Goal: Task Accomplishment & Management: Use online tool/utility

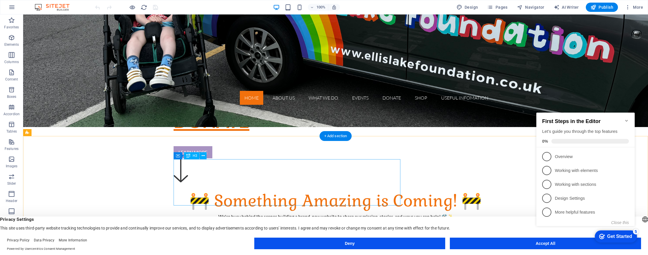
scroll to position [209, 0]
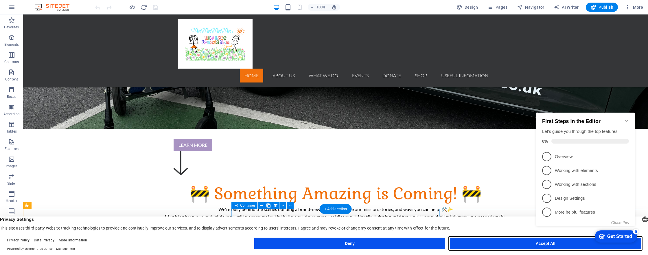
click at [520, 245] on button "Accept All" at bounding box center [545, 243] width 191 height 12
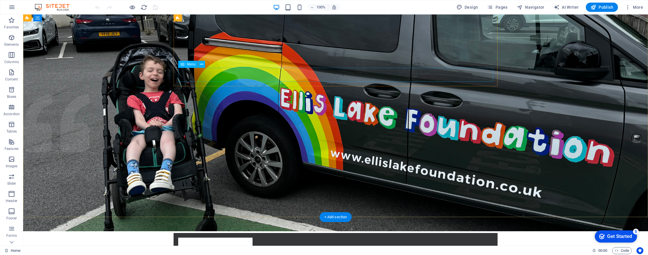
scroll to position [5, 0]
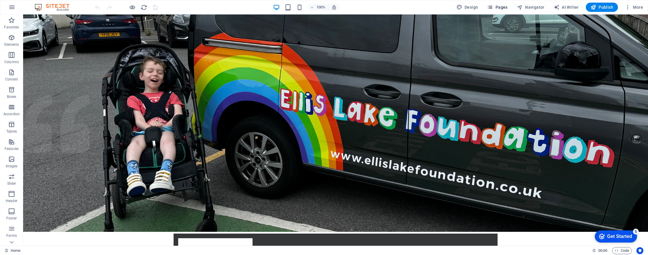
click at [496, 8] on span "Pages" at bounding box center [497, 7] width 20 height 6
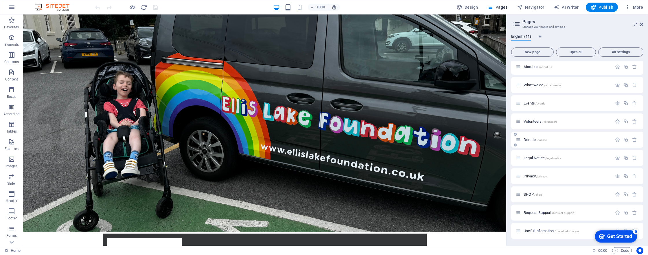
scroll to position [21, 0]
click at [534, 50] on span "New page" at bounding box center [531, 51] width 37 height 3
click at [531, 51] on span "New page" at bounding box center [531, 51] width 37 height 3
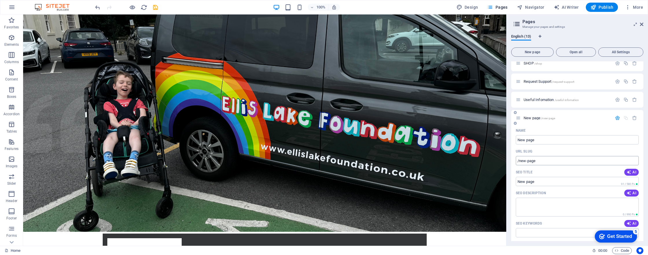
scroll to position [155, 0]
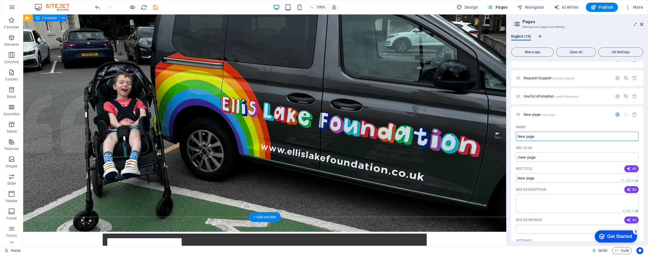
drag, startPoint x: 538, startPoint y: 149, endPoint x: 500, endPoint y: 133, distance: 41.1
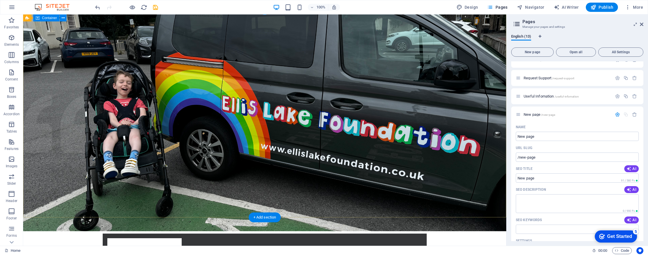
scroll to position [3, 0]
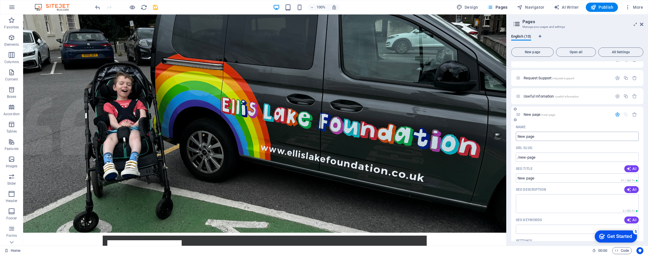
click at [555, 140] on input "New page" at bounding box center [576, 136] width 123 height 9
drag, startPoint x: 533, startPoint y: 149, endPoint x: 503, endPoint y: 134, distance: 34.0
type input "Great"
type input "/great"
type input "Great N"
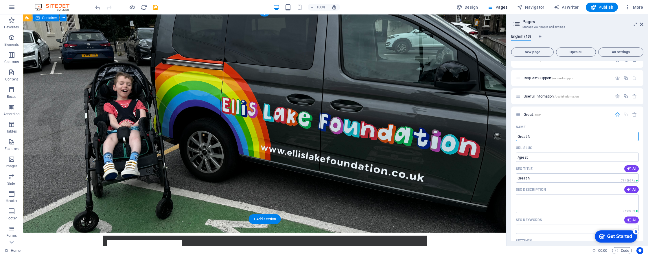
type input "/great-n"
type input "Great North Run"
type input "/great-north-run"
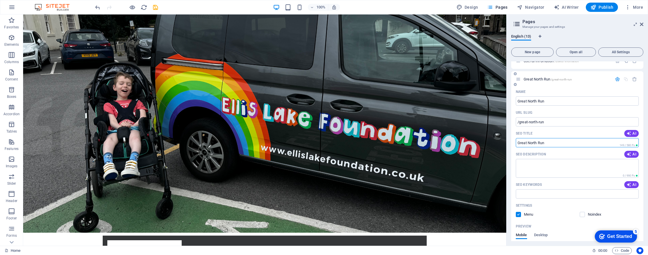
scroll to position [194, 0]
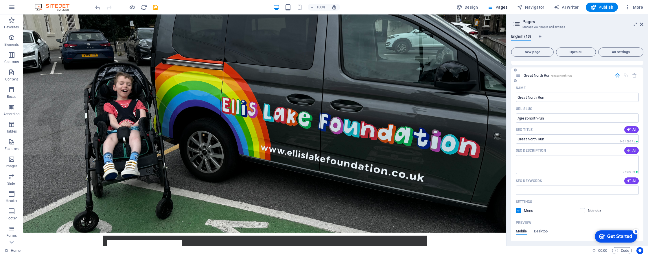
click at [634, 151] on span "AI" at bounding box center [631, 150] width 10 height 5
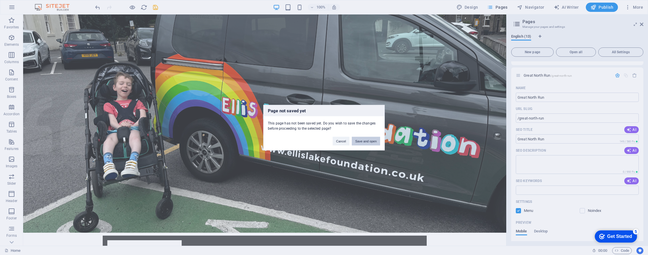
click at [363, 142] on button "Save and open" at bounding box center [366, 140] width 28 height 9
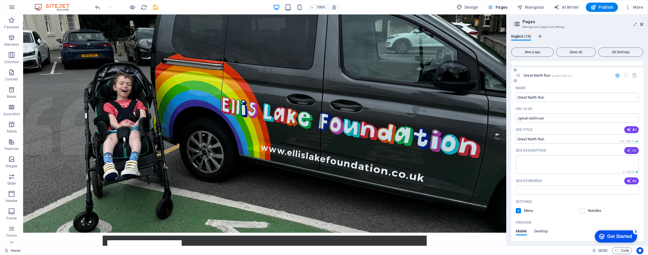
click at [631, 149] on span "AI" at bounding box center [631, 150] width 10 height 5
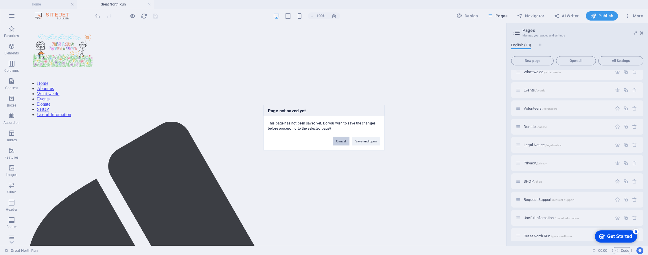
scroll to position [0, 0]
click at [341, 141] on button "Cancel" at bounding box center [340, 140] width 17 height 9
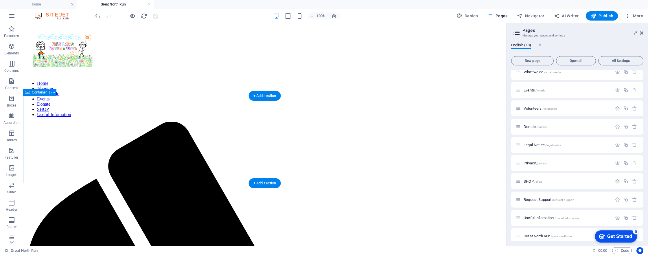
drag, startPoint x: 35, startPoint y: 192, endPoint x: 158, endPoint y: 136, distance: 135.1
click at [11, 163] on button "Images" at bounding box center [11, 170] width 23 height 17
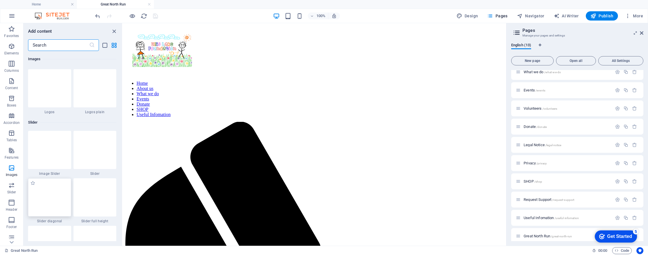
scroll to position [3213, 0]
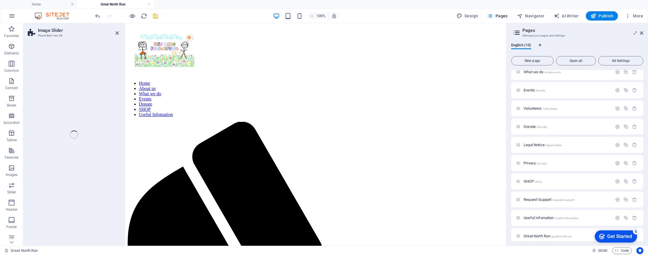
select select "rem"
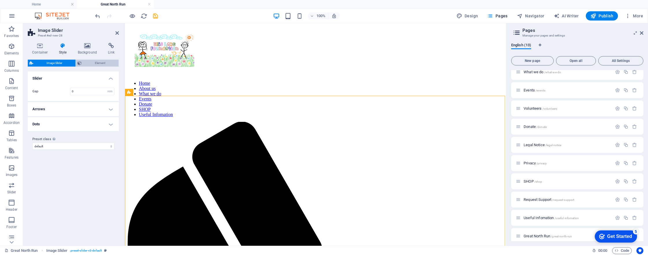
click at [93, 62] on span "Element" at bounding box center [100, 63] width 34 height 7
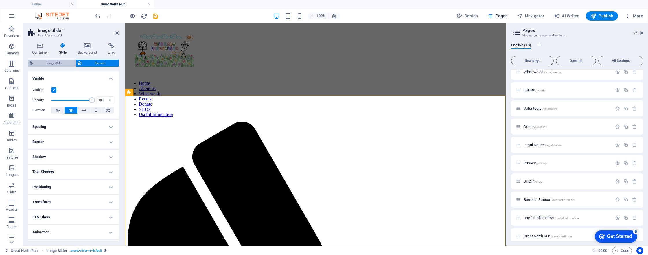
click at [54, 61] on span "Image Slider" at bounding box center [54, 63] width 39 height 7
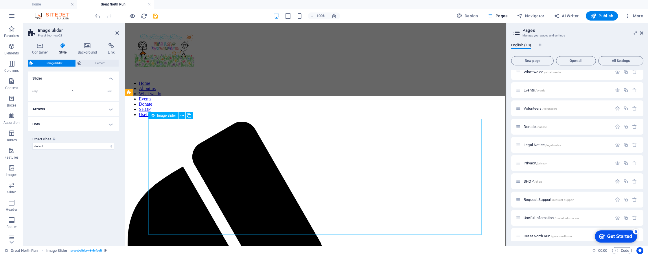
click at [108, 48] on icon at bounding box center [111, 46] width 15 height 6
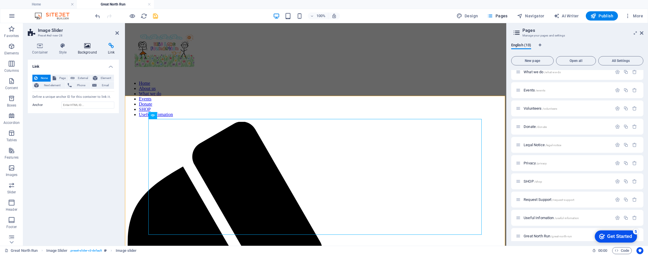
click at [93, 48] on icon at bounding box center [87, 46] width 28 height 6
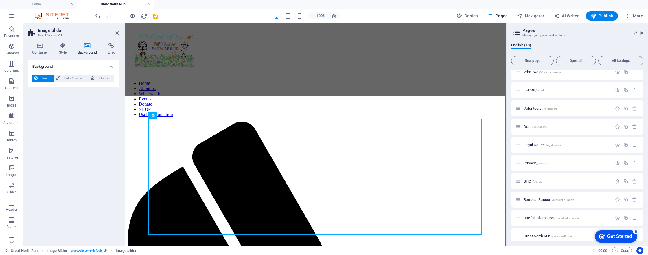
click at [103, 48] on h4 "Background" at bounding box center [88, 49] width 30 height 12
click at [58, 44] on icon at bounding box center [63, 46] width 16 height 6
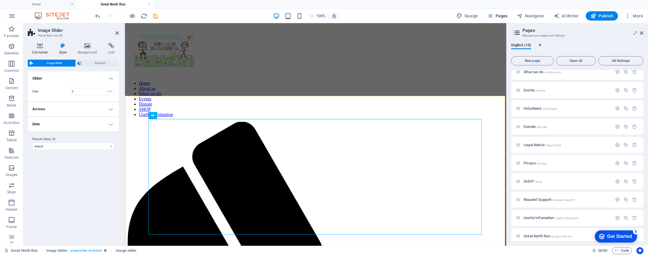
click at [42, 45] on icon at bounding box center [40, 46] width 25 height 6
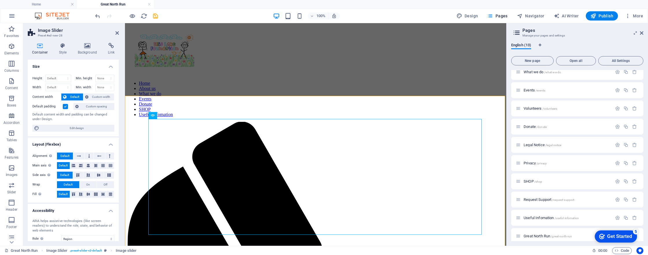
scroll to position [27, 0]
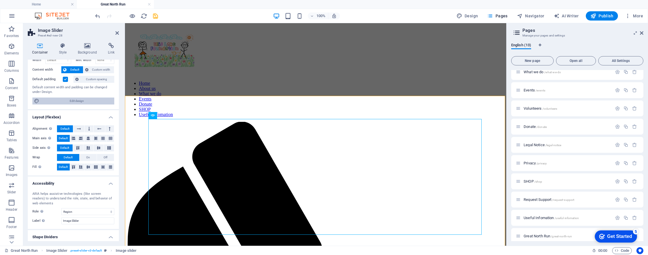
click at [86, 100] on span "Edit design" at bounding box center [76, 100] width 71 height 7
select select "rem"
select select "300"
select select "px"
select select "rem"
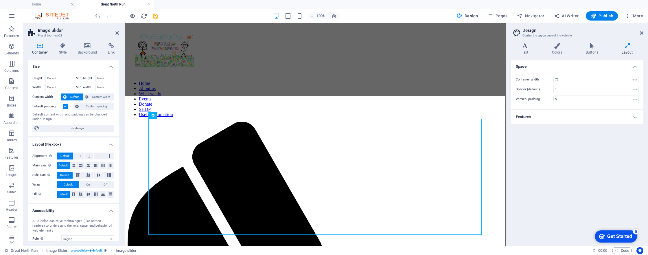
scroll to position [0, 0]
click at [65, 51] on h4 "Style" at bounding box center [64, 49] width 19 height 12
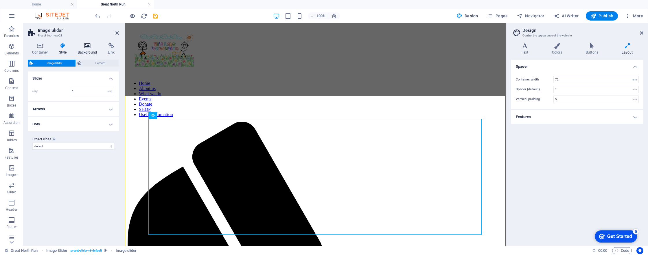
click at [86, 46] on icon at bounding box center [87, 46] width 28 height 6
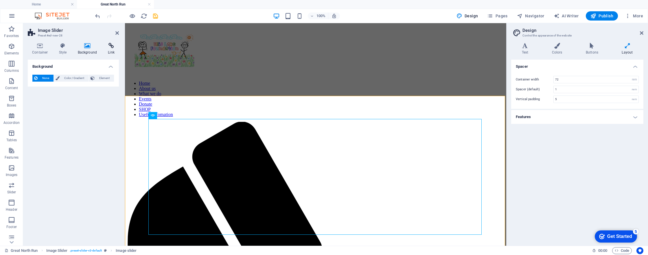
click at [110, 46] on icon at bounding box center [111, 46] width 15 height 6
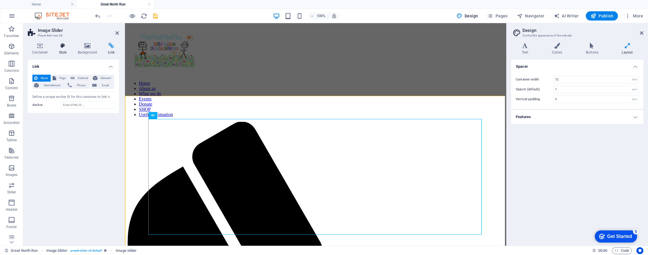
click at [63, 51] on h4 "Style" at bounding box center [64, 49] width 19 height 12
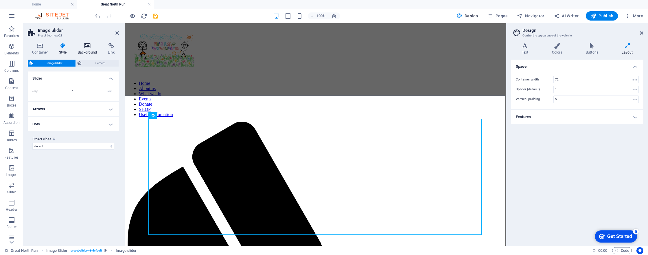
click at [84, 49] on h4 "Background" at bounding box center [88, 49] width 30 height 12
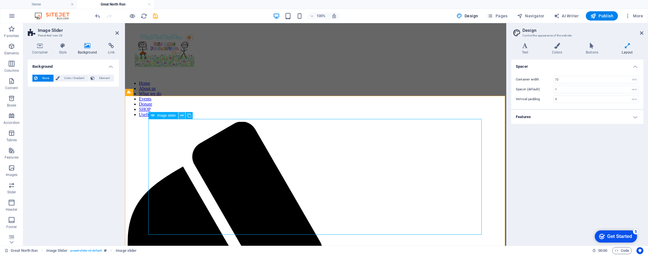
click at [180, 116] on icon at bounding box center [181, 115] width 3 height 6
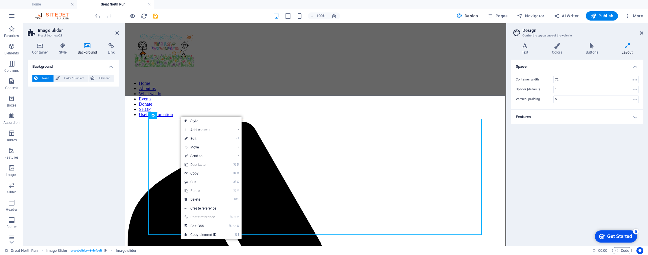
click at [99, 139] on div "Background None Color / Gradient Element Stretch background to full-width Color…" at bounding box center [73, 150] width 91 height 181
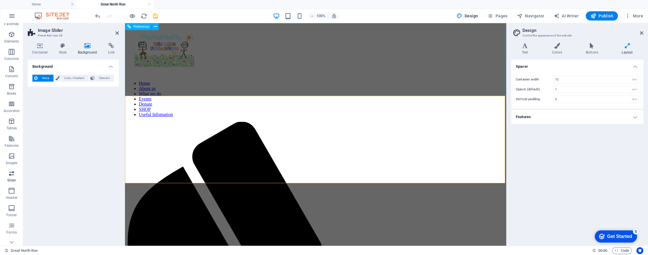
scroll to position [12, 0]
click at [12, 156] on icon "button" at bounding box center [11, 155] width 7 height 7
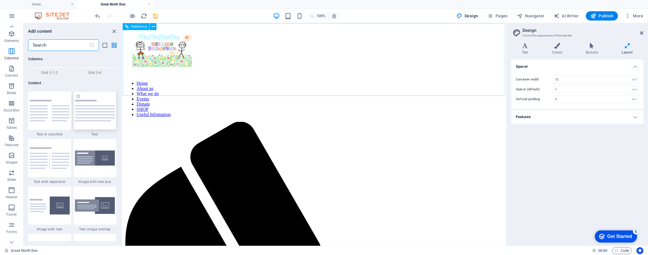
scroll to position [994, 0]
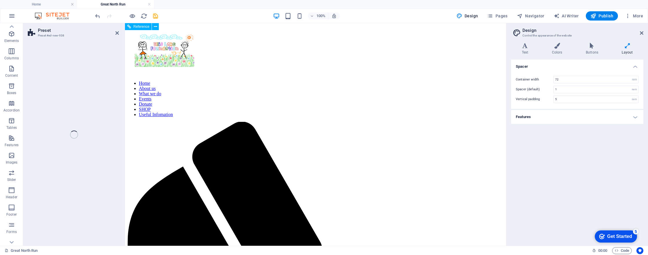
select select "rem"
select select "px"
select select "preset-text-with-image-v4-boxed"
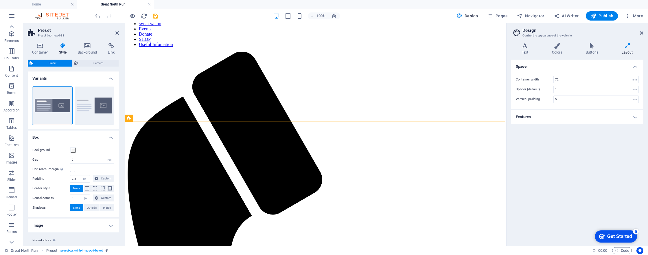
scroll to position [72, 0]
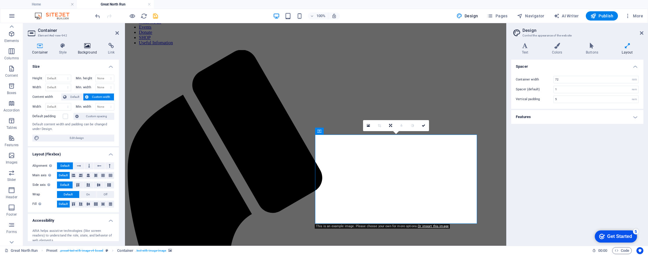
click at [85, 51] on h4 "Background" at bounding box center [88, 49] width 30 height 12
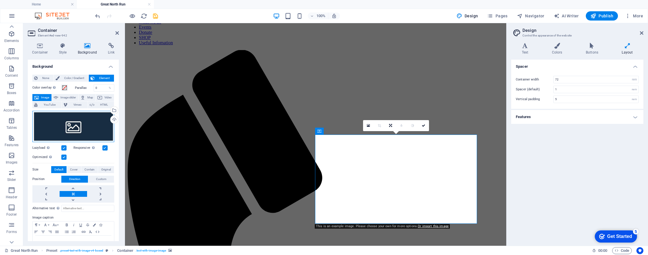
click at [80, 124] on div "Drag files here, click to choose files or select files from Files or our free s…" at bounding box center [73, 126] width 82 height 31
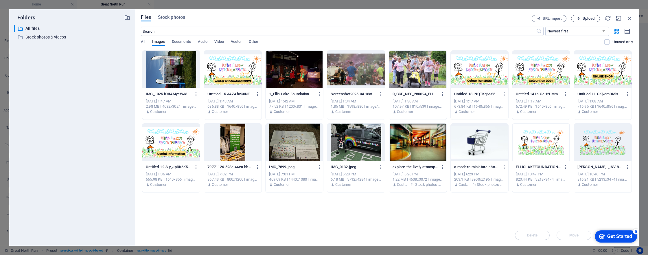
click at [584, 19] on span "Upload" at bounding box center [588, 18] width 12 height 3
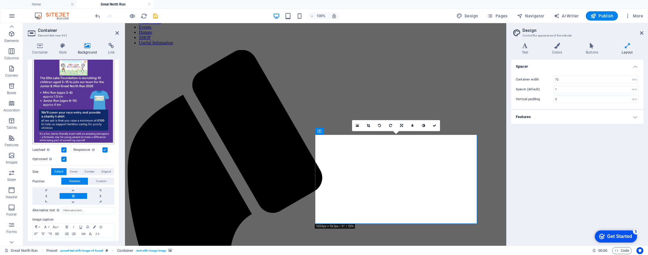
scroll to position [77, 0]
click at [65, 158] on label at bounding box center [63, 158] width 5 height 5
click at [0, 0] on input "Optimized Images are compressed to improve page speed." at bounding box center [0, 0] width 0 height 0
click at [64, 158] on label at bounding box center [63, 158] width 5 height 5
click at [0, 0] on input "Optimized Images are compressed to improve page speed." at bounding box center [0, 0] width 0 height 0
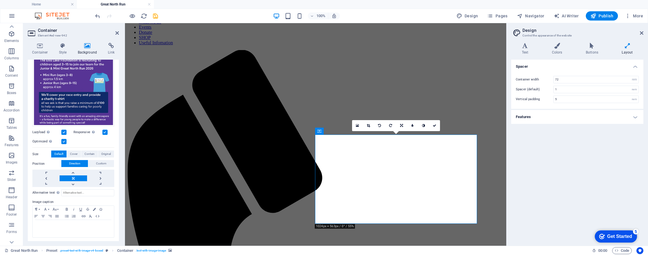
scroll to position [94, 0]
click at [75, 153] on span "Cover" at bounding box center [74, 154] width 8 height 7
click at [89, 152] on span "Contain" at bounding box center [89, 154] width 10 height 7
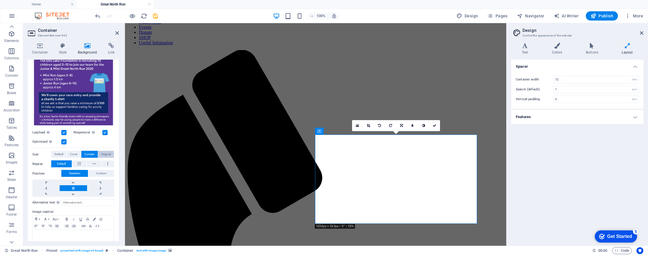
click at [104, 151] on span "Original" at bounding box center [106, 154] width 10 height 7
click at [92, 151] on span "Contain" at bounding box center [89, 154] width 10 height 7
click at [77, 151] on span "Cover" at bounding box center [74, 154] width 8 height 7
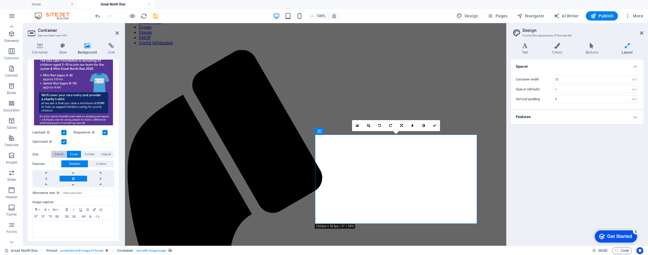
click at [58, 151] on span "Default" at bounding box center [58, 154] width 9 height 7
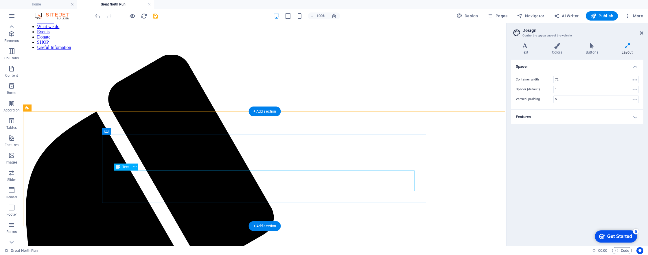
scroll to position [65, 0]
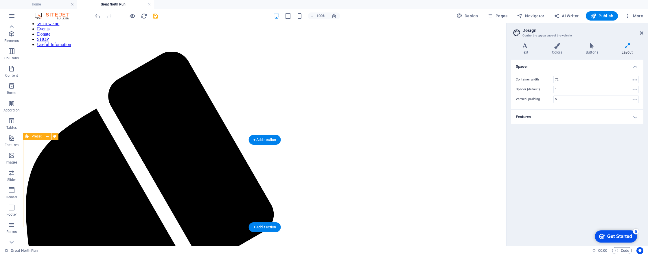
scroll to position [0, 0]
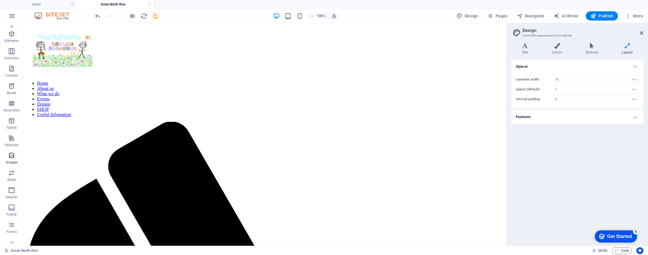
click at [14, 157] on icon "button" at bounding box center [11, 155] width 7 height 7
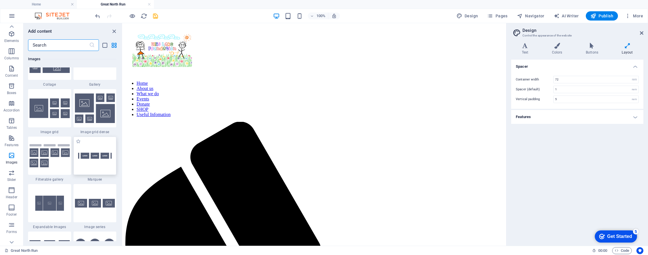
scroll to position [3004, 0]
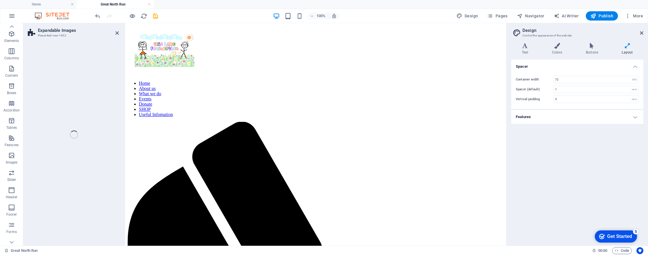
select select "rem"
select select "px"
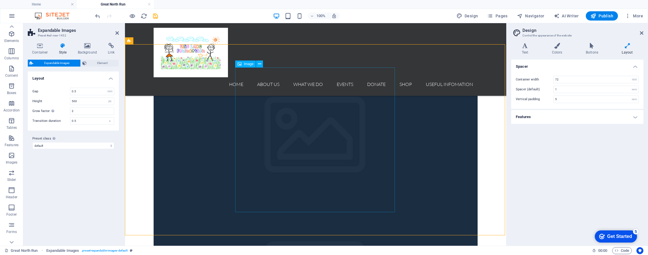
scroll to position [140, 0]
click at [90, 48] on icon at bounding box center [87, 46] width 28 height 6
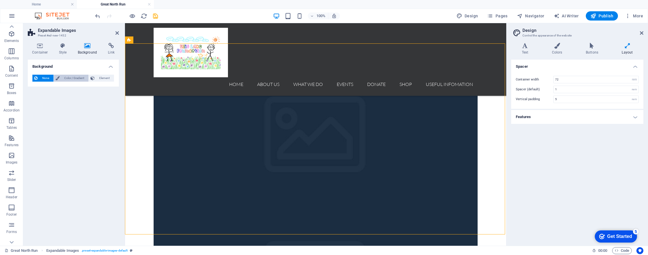
click at [66, 77] on span "Color / Gradient" at bounding box center [73, 78] width 25 height 7
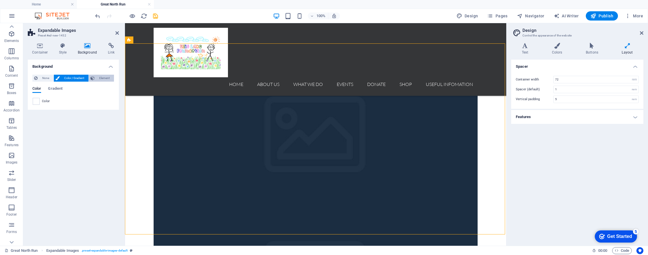
click at [99, 77] on span "Element" at bounding box center [104, 78] width 16 height 7
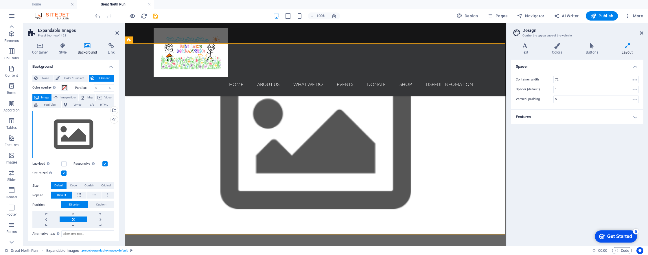
click at [75, 138] on div "Drag files here, click to choose files or select files from Files or our free s…" at bounding box center [73, 134] width 82 height 47
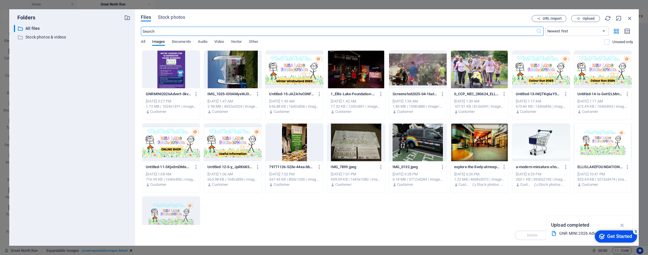
click at [173, 60] on div at bounding box center [171, 70] width 58 height 38
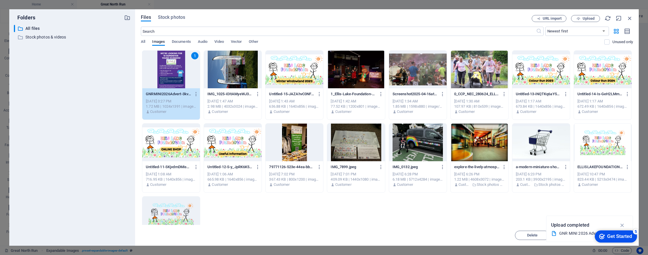
click at [619, 223] on icon "button" at bounding box center [622, 225] width 7 height 6
click at [176, 72] on div "1" at bounding box center [171, 70] width 58 height 38
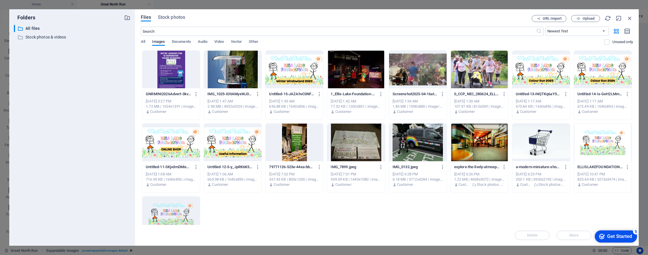
drag, startPoint x: 176, startPoint y: 72, endPoint x: 51, endPoint y: 49, distance: 127.0
click at [176, 72] on div at bounding box center [171, 70] width 58 height 38
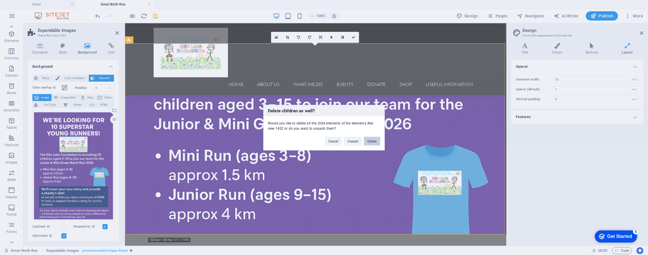
click at [372, 141] on button "Delete" at bounding box center [372, 140] width 16 height 9
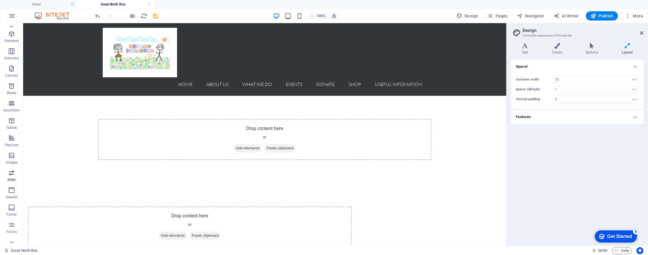
scroll to position [0, 0]
click at [16, 158] on span "Images" at bounding box center [11, 159] width 23 height 14
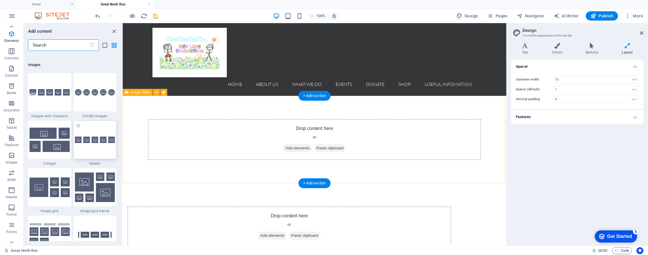
scroll to position [2932, 0]
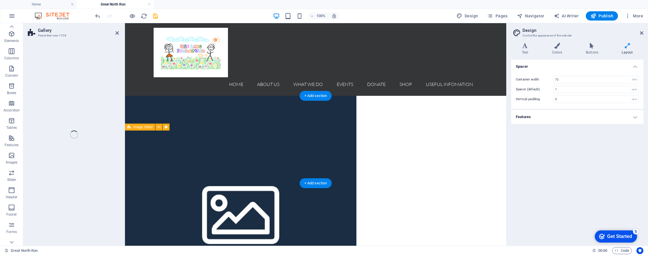
select select "rem"
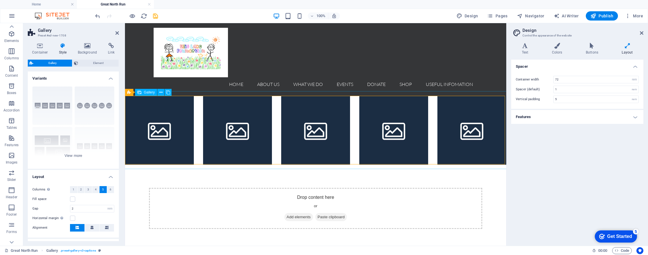
click at [163, 133] on li at bounding box center [159, 130] width 69 height 69
click at [162, 133] on li at bounding box center [159, 130] width 69 height 69
select select "4"
select select "px"
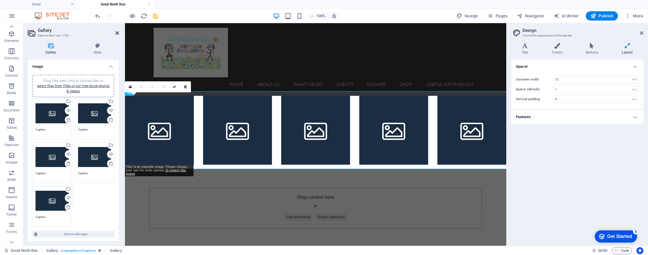
click at [117, 32] on icon at bounding box center [116, 33] width 3 height 5
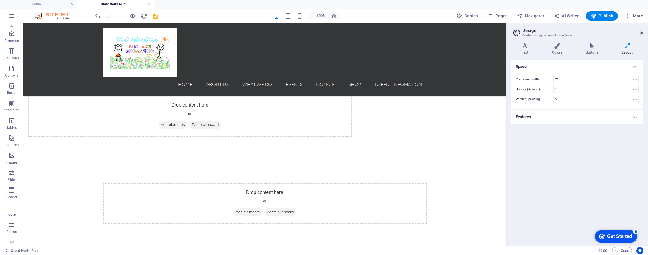
scroll to position [0, 0]
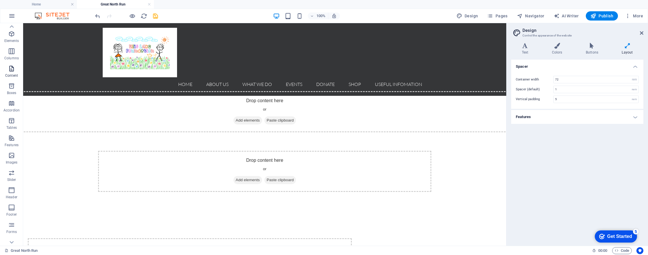
click at [14, 71] on icon "button" at bounding box center [11, 68] width 7 height 7
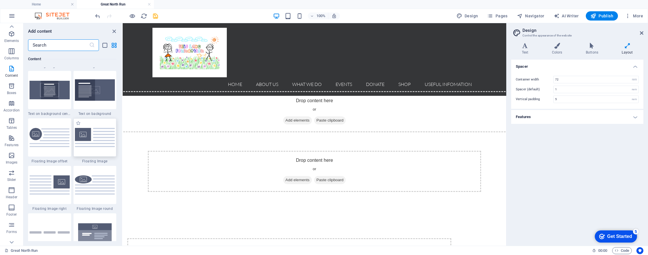
scroll to position [1198, 0]
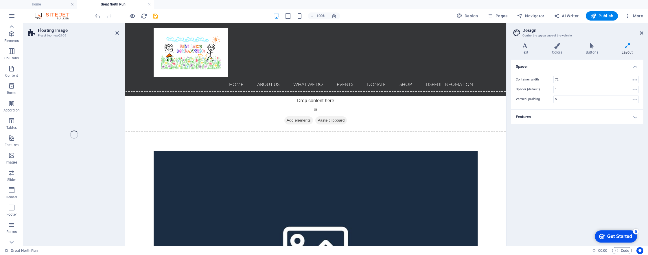
select select "%"
select select "rem"
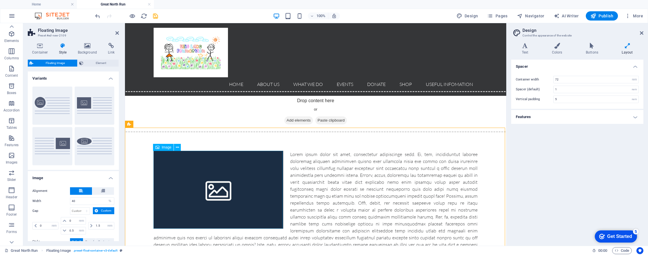
click at [217, 188] on figure at bounding box center [219, 190] width 130 height 78
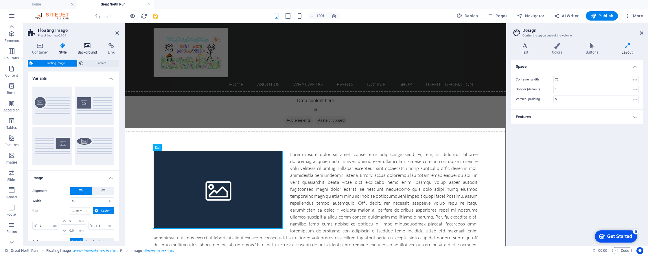
click at [89, 49] on h4 "Background" at bounding box center [88, 49] width 30 height 12
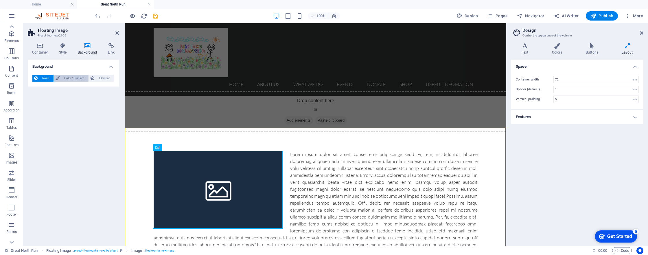
click at [74, 77] on span "Color / Gradient" at bounding box center [73, 78] width 25 height 7
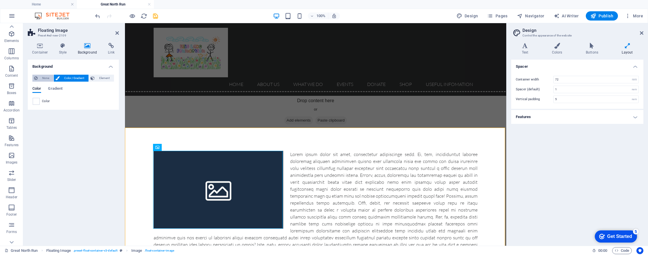
click at [40, 77] on span "None" at bounding box center [45, 78] width 12 height 7
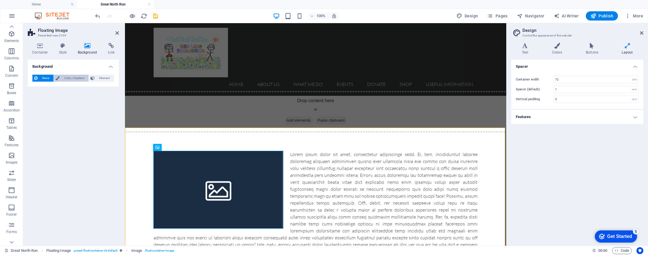
click at [69, 77] on span "Color / Gradient" at bounding box center [73, 78] width 25 height 7
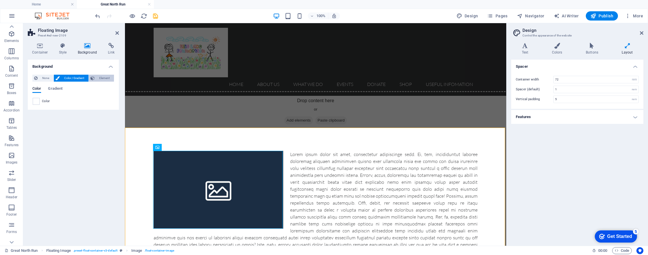
click at [103, 77] on span "Element" at bounding box center [104, 78] width 16 height 7
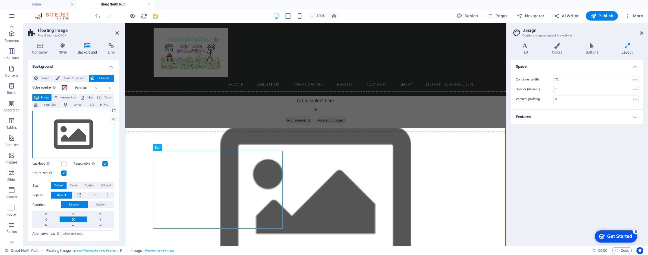
click at [88, 132] on div "Drag files here, click to choose files or select files from Files or our free s…" at bounding box center [73, 134] width 82 height 47
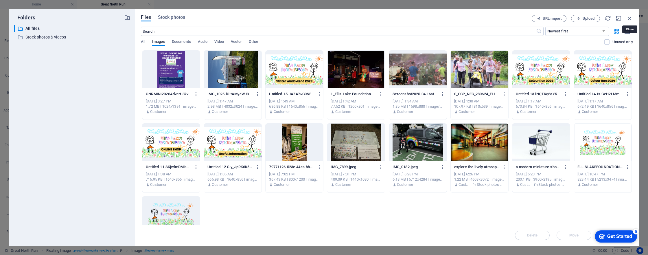
click at [632, 19] on icon "button" at bounding box center [629, 18] width 6 height 6
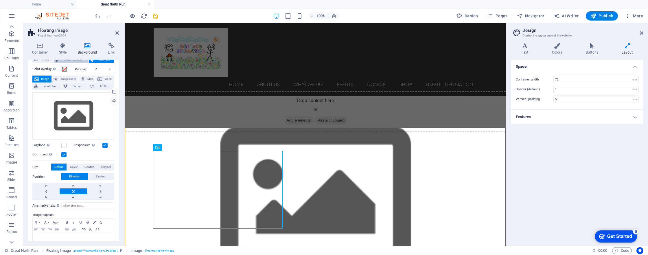
scroll to position [0, 0]
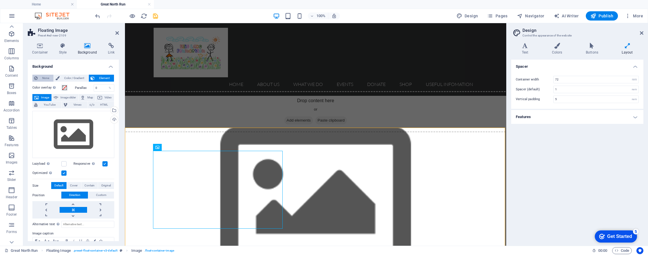
click at [39, 75] on span "None" at bounding box center [45, 78] width 12 height 7
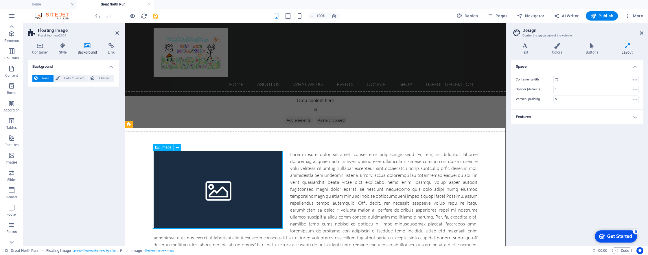
click at [219, 193] on figure at bounding box center [219, 190] width 130 height 78
select select "%"
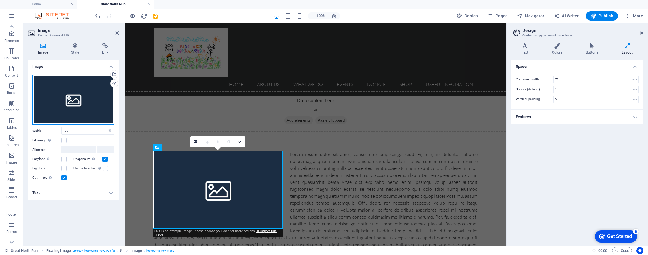
click at [53, 98] on div "Drag files here, click to choose files or select files from Files or our free s…" at bounding box center [73, 100] width 82 height 50
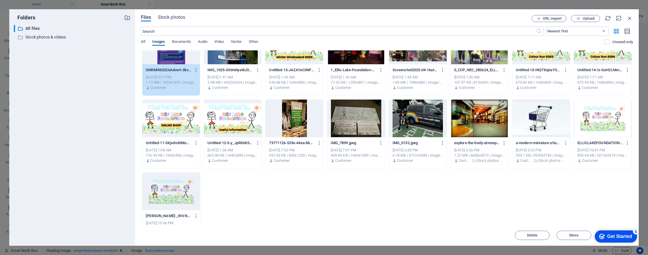
scroll to position [25, 0]
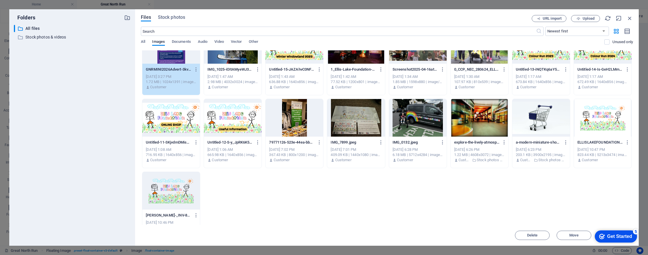
click at [172, 61] on div "1" at bounding box center [171, 45] width 58 height 38
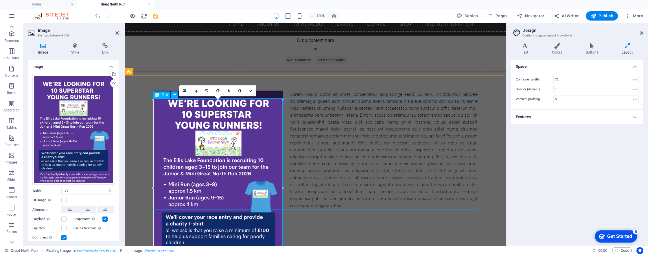
scroll to position [52, 0]
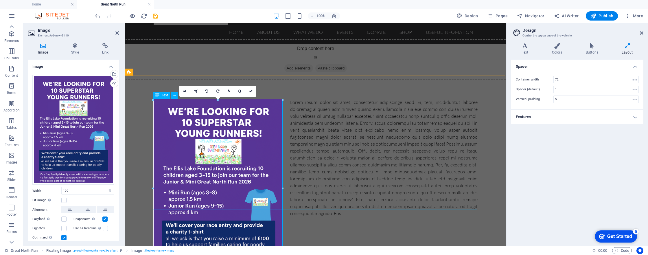
click at [337, 157] on div at bounding box center [316, 158] width 324 height 118
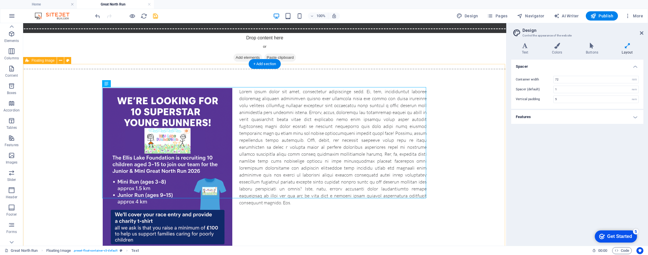
scroll to position [62, 0]
